Goal: Check status: Check status

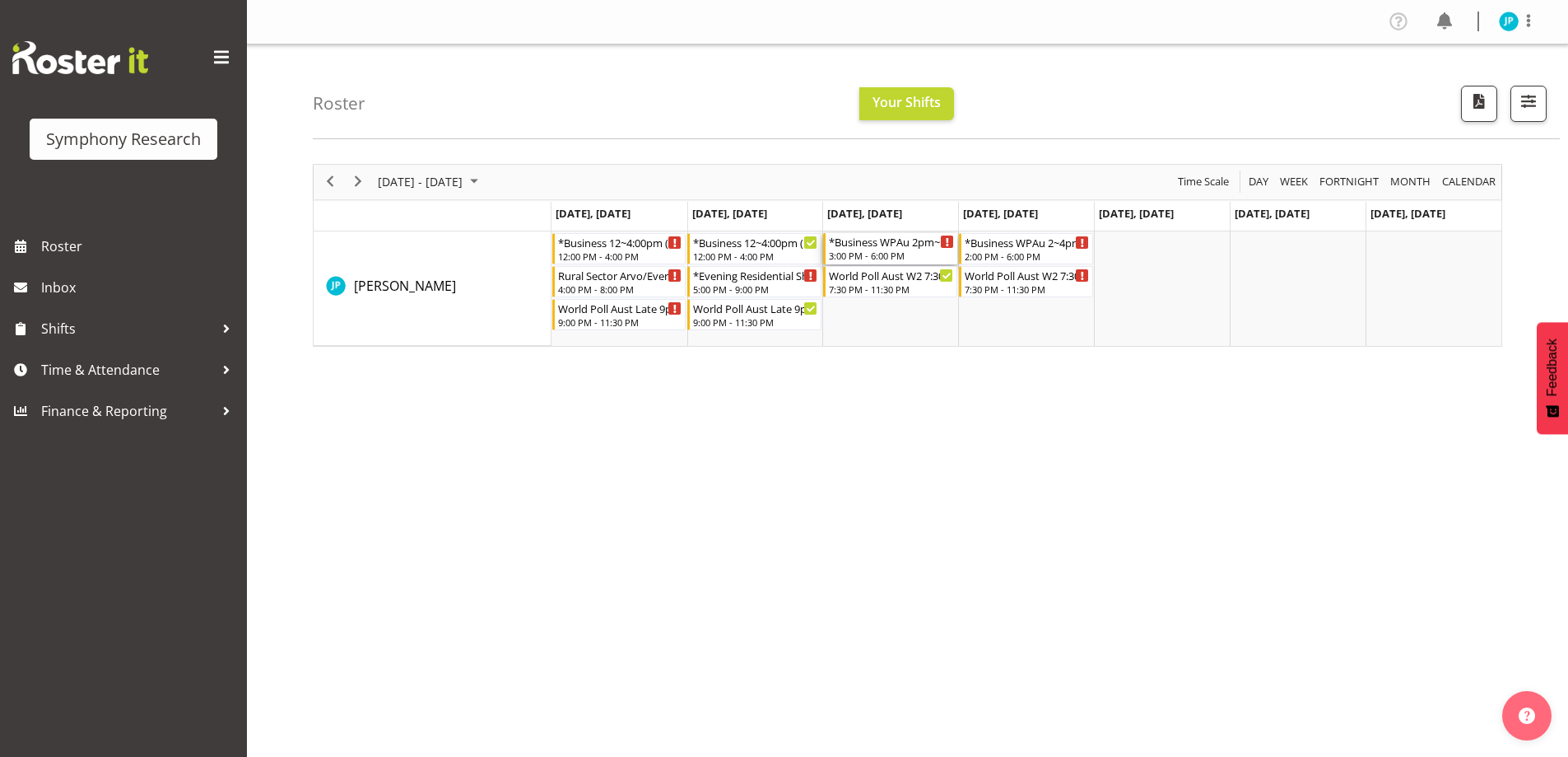
click at [889, 233] on div "*Business WPAu 2pm~6pm" at bounding box center [891, 241] width 125 height 16
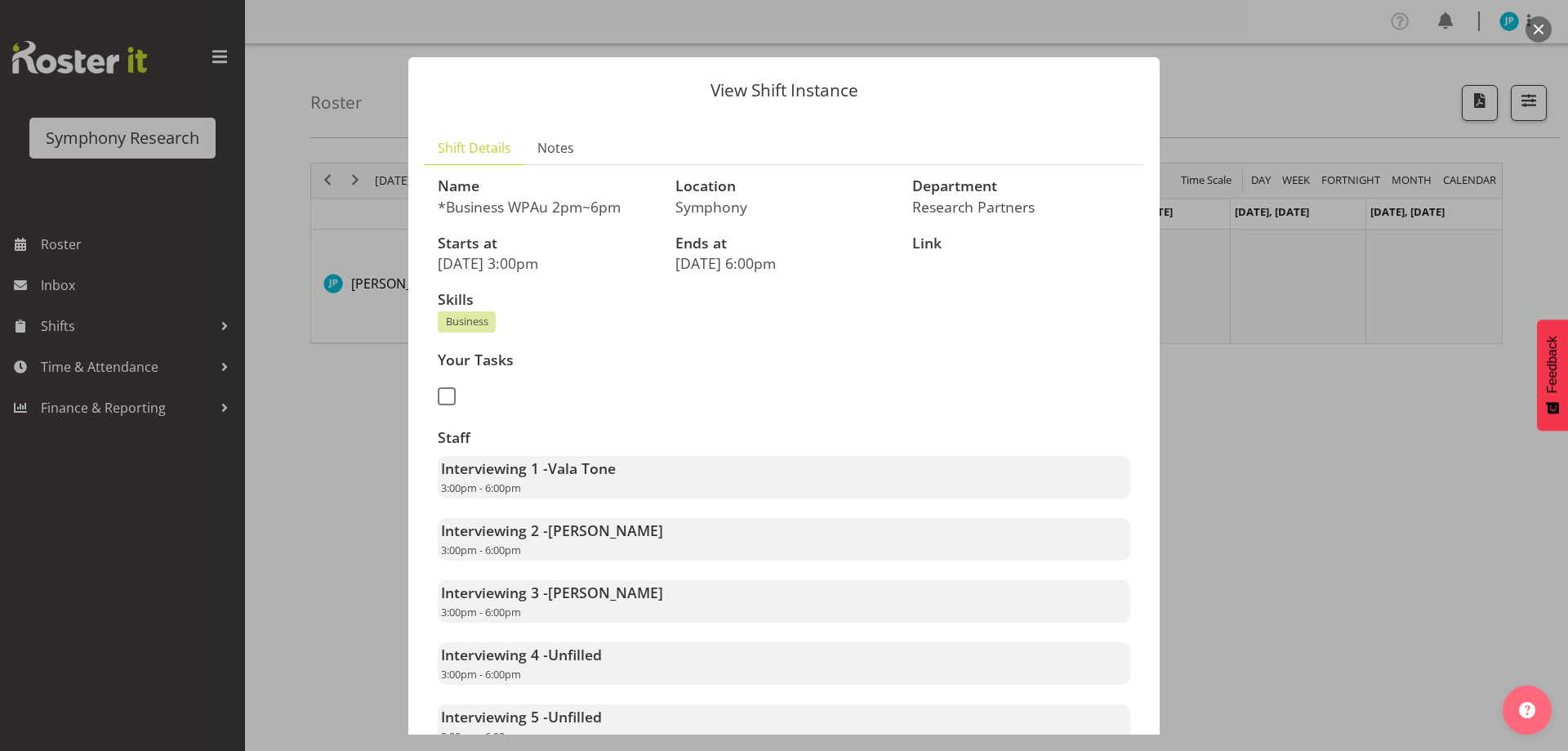
click at [279, 514] on div at bounding box center [784, 375] width 1568 height 751
